Goal: Information Seeking & Learning: Learn about a topic

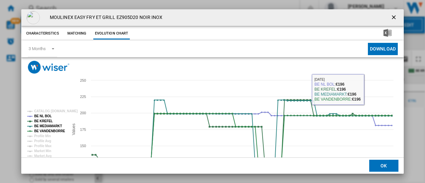
scroll to position [49, 0]
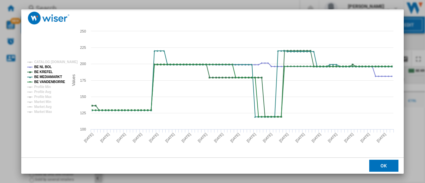
click at [412, 118] on div "MOULINEX EASY FRY ET GRILL EZ905D20 NOIR INOX Characteristics Matching Evolutio…" at bounding box center [212, 91] width 425 height 183
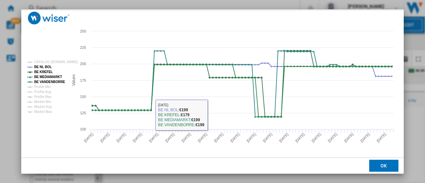
click at [379, 164] on button "OK" at bounding box center [383, 166] width 29 height 12
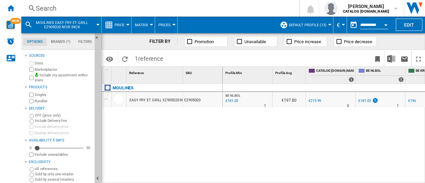
click at [43, 8] on div "Search" at bounding box center [159, 8] width 247 height 9
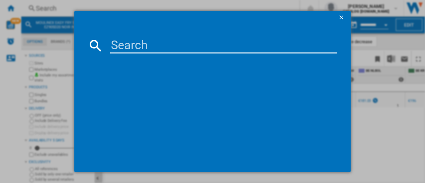
click at [144, 45] on input at bounding box center [223, 46] width 227 height 16
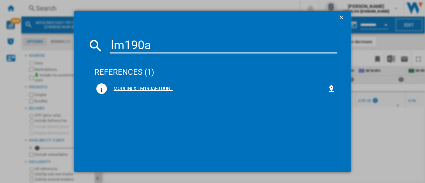
type input "lm190a"
click at [155, 89] on div "MOULINEX LM190AF0 DUNE" at bounding box center [217, 88] width 221 height 7
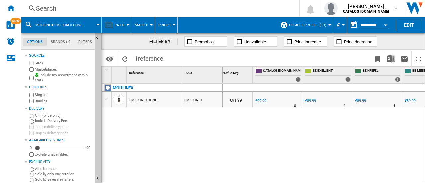
scroll to position [0, 41]
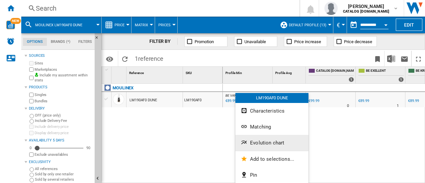
click at [262, 145] on span "Evolution chart" at bounding box center [267, 143] width 34 height 6
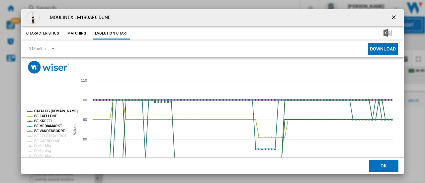
click at [53, 113] on tspan "CATALOG [DOMAIN_NAME]" at bounding box center [56, 111] width 44 height 4
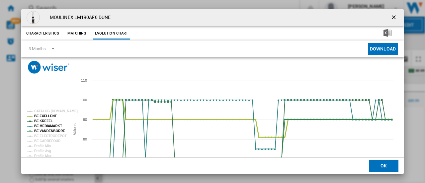
click at [46, 116] on tspan "BE EXELLENT" at bounding box center [45, 116] width 23 height 4
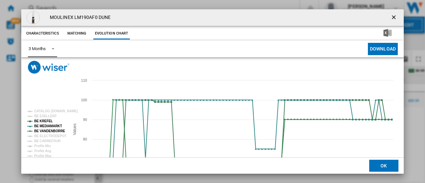
click at [45, 49] on div "3 Months" at bounding box center [37, 48] width 17 height 5
click at [38, 66] on div "6 Months" at bounding box center [37, 65] width 17 height 6
